Goal: Information Seeking & Learning: Learn about a topic

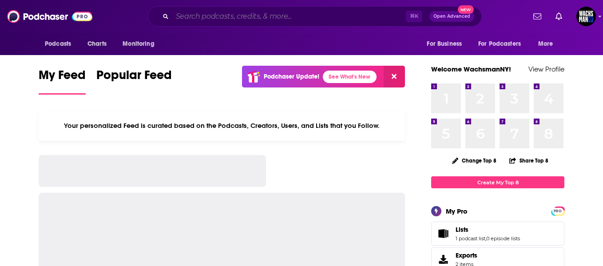
click at [252, 15] on input "Search podcasts, credits, & more..." at bounding box center [289, 16] width 234 height 14
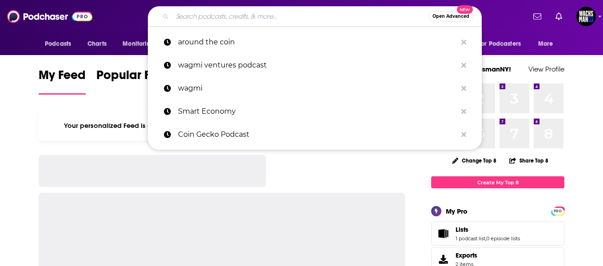
paste input "[DOMAIN_NAME]"
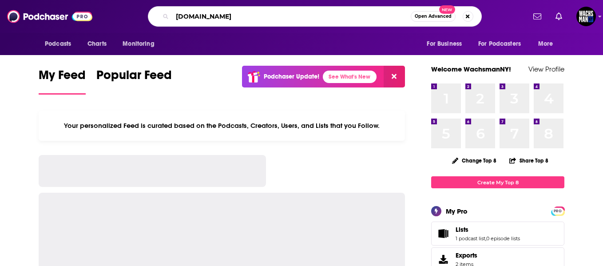
type input "[DOMAIN_NAME]"
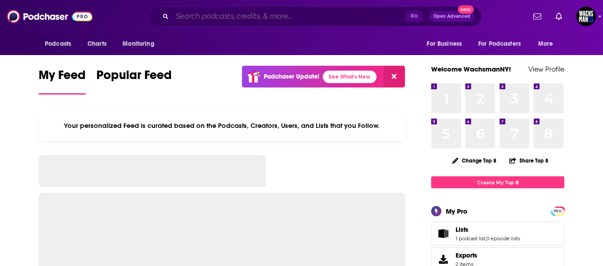
click at [202, 18] on input "Search podcasts, credits, & more..." at bounding box center [289, 16] width 234 height 14
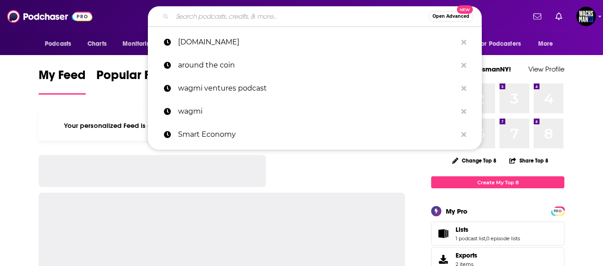
paste input "IC Your Trade 5"
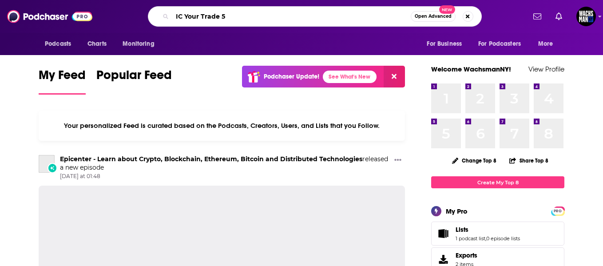
type input "IC Your Trade 5"
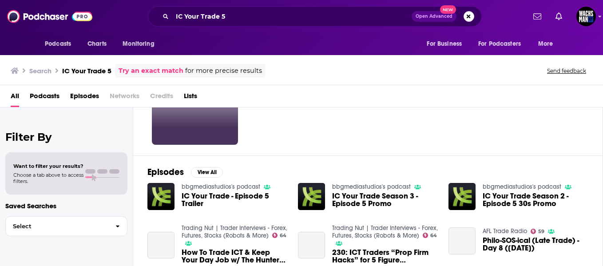
scroll to position [85, 0]
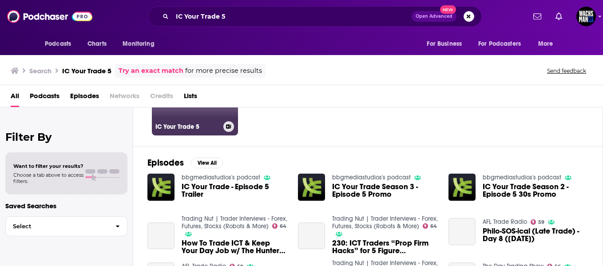
click at [200, 108] on link "21 IC Your Trade 5" at bounding box center [195, 92] width 86 height 86
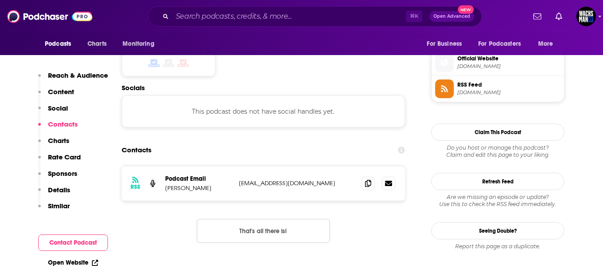
scroll to position [641, 0]
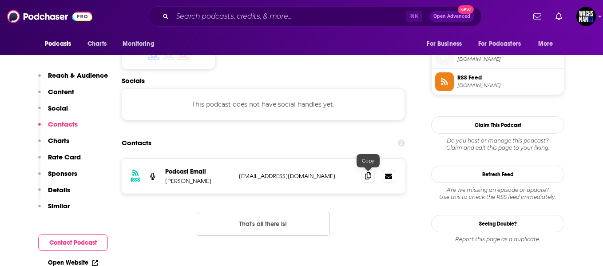
click at [370, 180] on span at bounding box center [368, 175] width 13 height 13
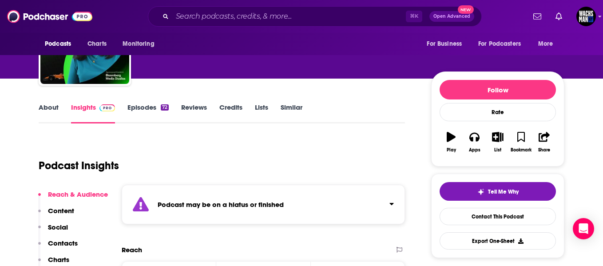
scroll to position [67, 0]
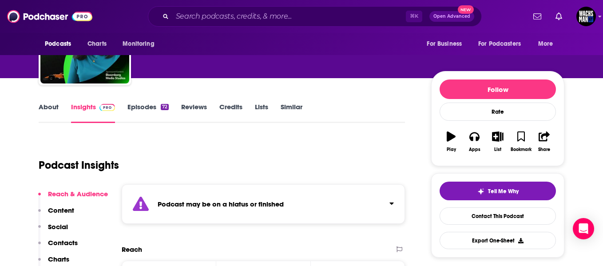
click at [48, 105] on link "About" at bounding box center [49, 113] width 20 height 20
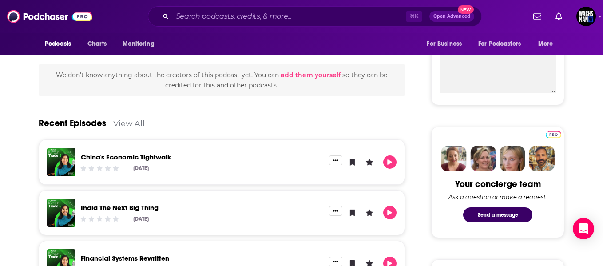
scroll to position [354, 0]
